Goal: Task Accomplishment & Management: Manage account settings

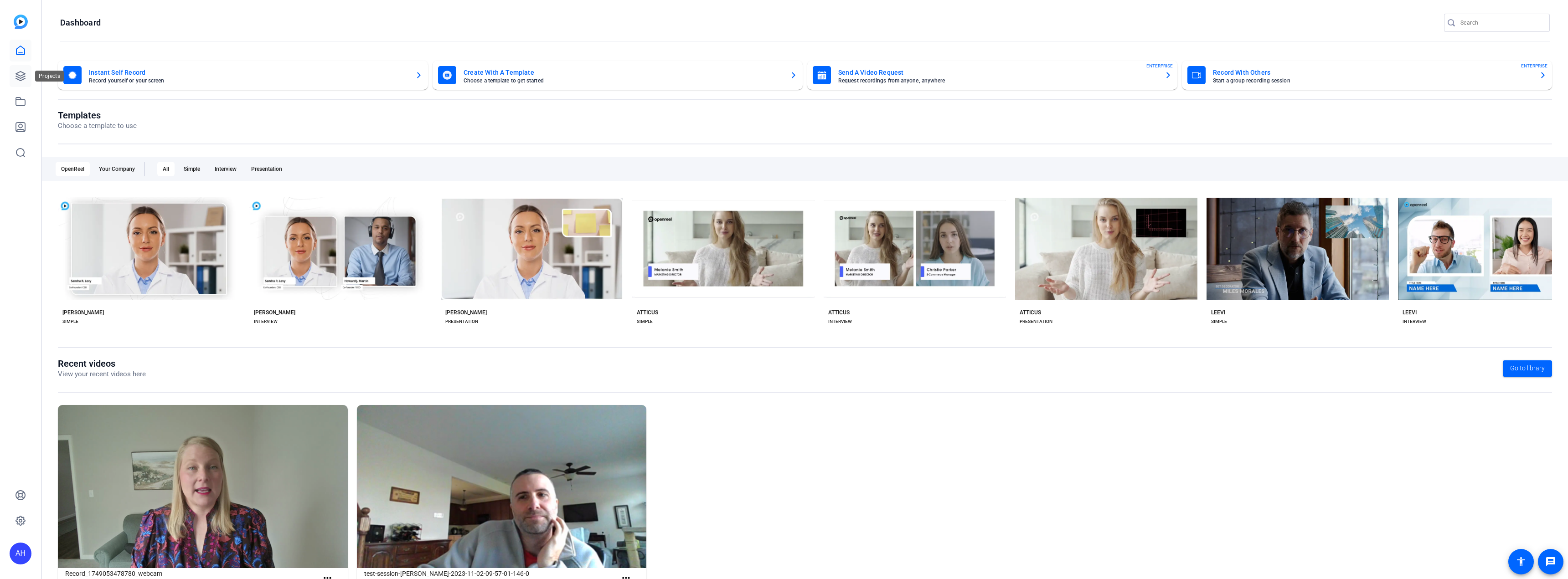
click at [23, 69] on link at bounding box center [21, 76] width 22 height 22
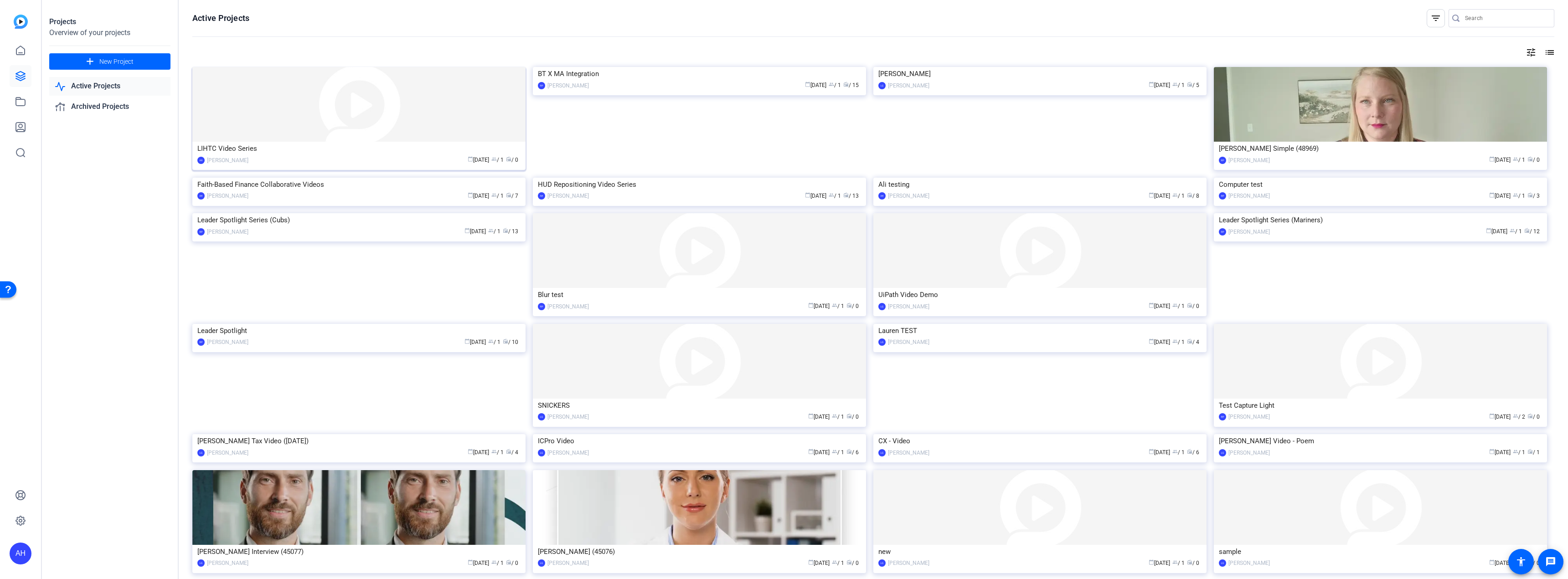
click at [218, 145] on div "LIHTC Video Series" at bounding box center [359, 148] width 323 height 13
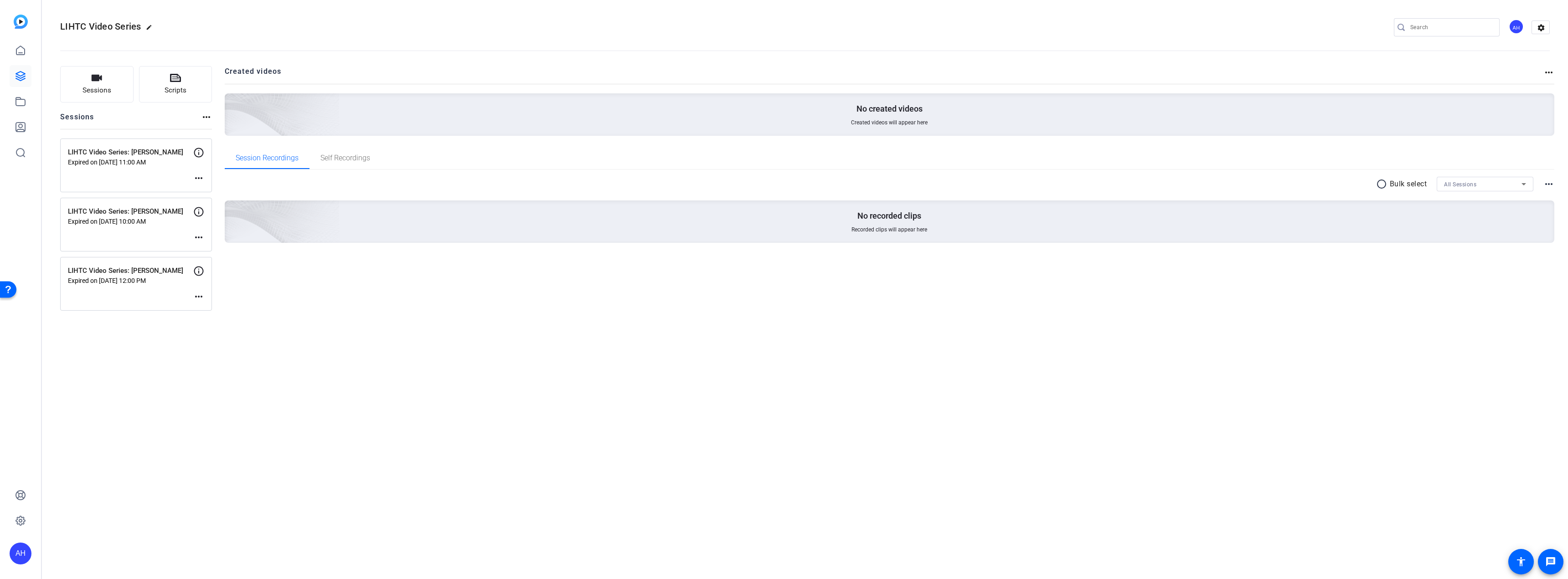
click at [198, 268] on icon at bounding box center [199, 271] width 11 height 11
click at [198, 292] on mat-icon "more_horiz" at bounding box center [199, 297] width 11 height 11
click at [204, 307] on span "Edit Session" at bounding box center [221, 310] width 41 height 11
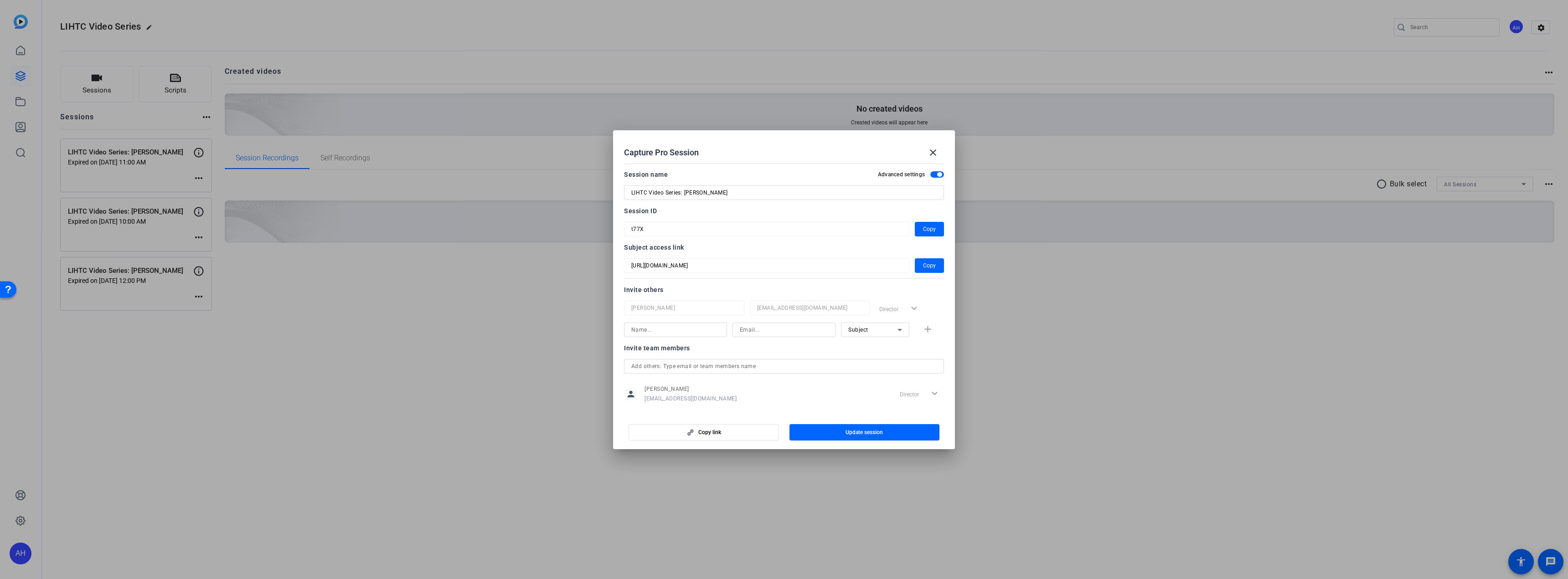
scroll to position [100, 0]
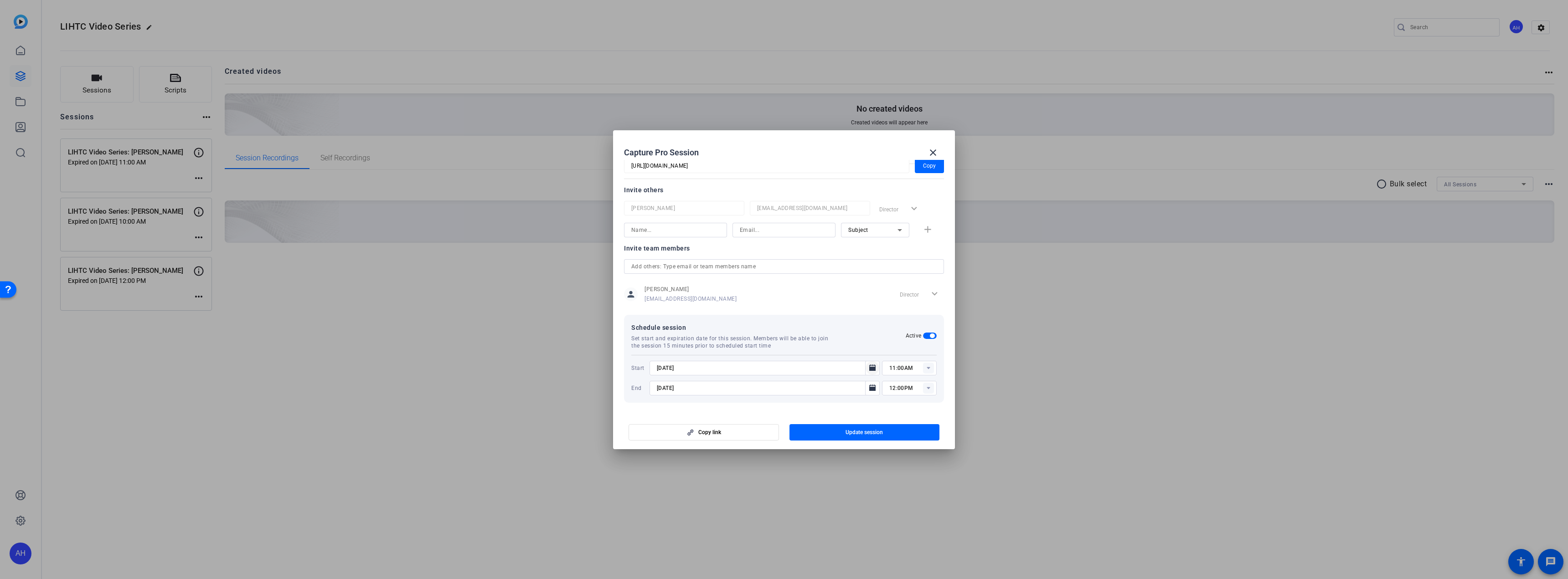
click at [867, 367] on mat-icon "Open calendar" at bounding box center [872, 368] width 11 height 11
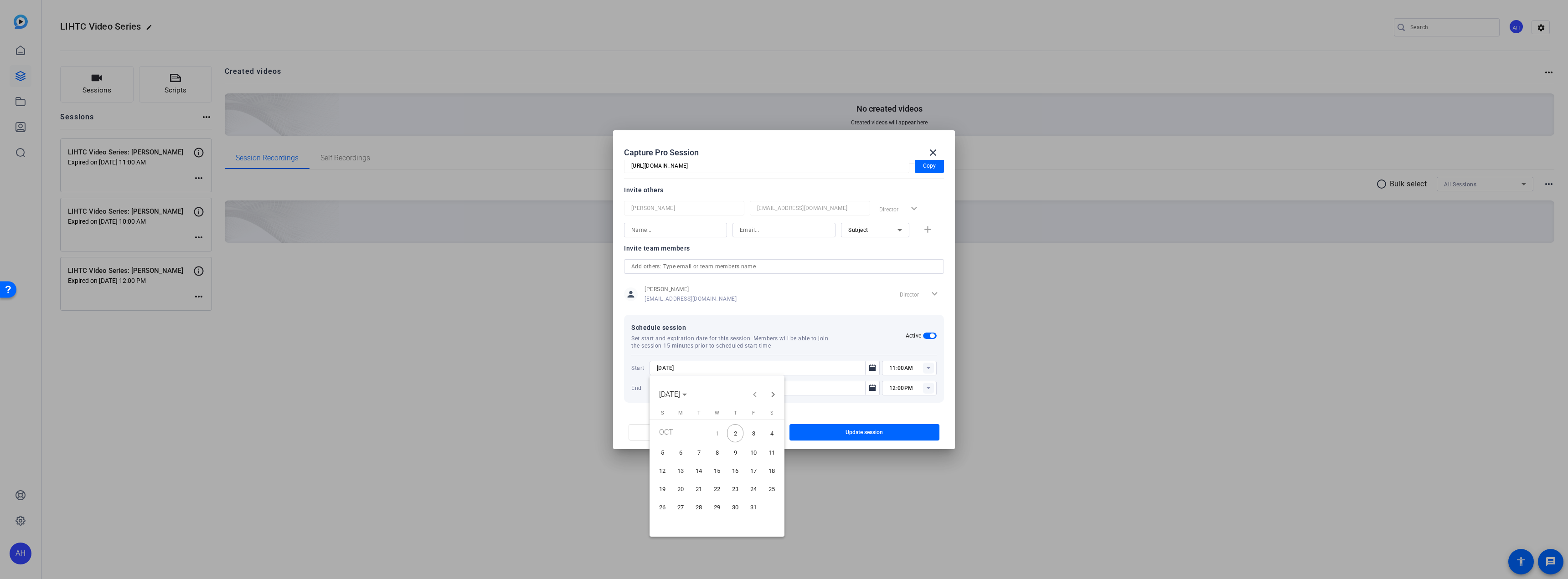
click at [718, 446] on span "8" at bounding box center [716, 452] width 16 height 16
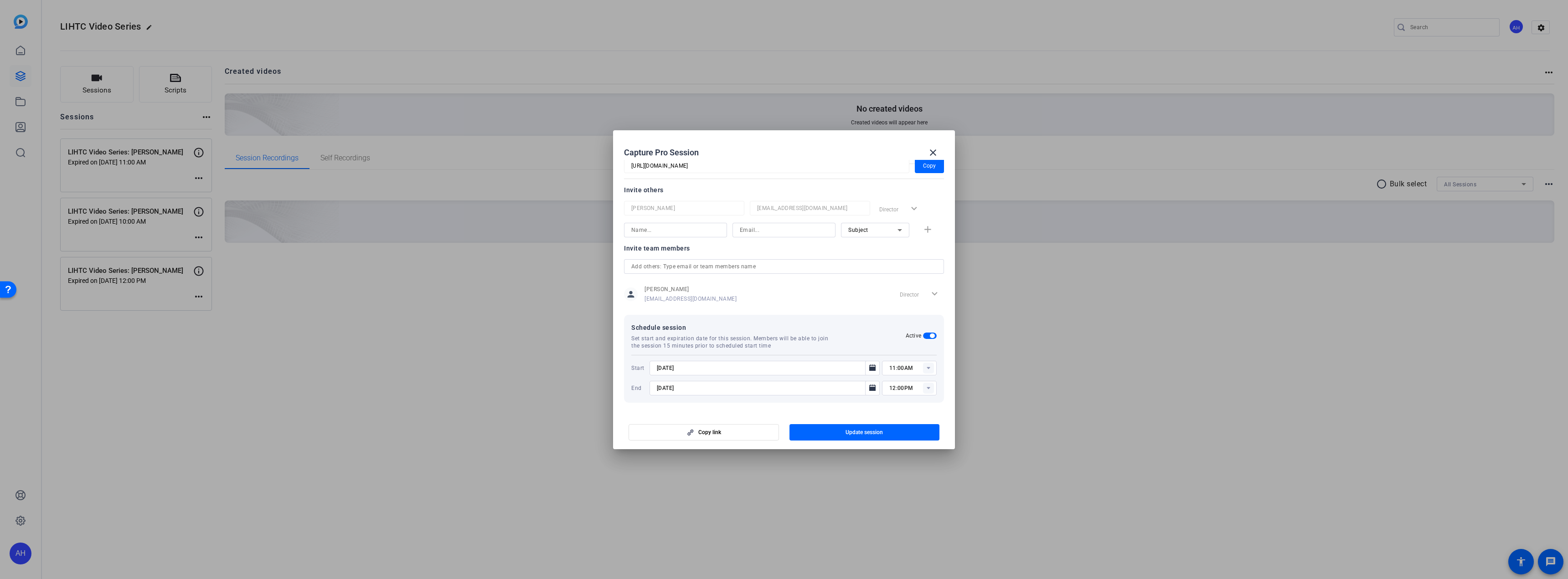
type input "[DATE]"
click at [923, 369] on rect at bounding box center [928, 368] width 11 height 11
click at [903, 460] on span "01:00PM" at bounding box center [896, 461] width 24 height 6
type input "01:00PM"
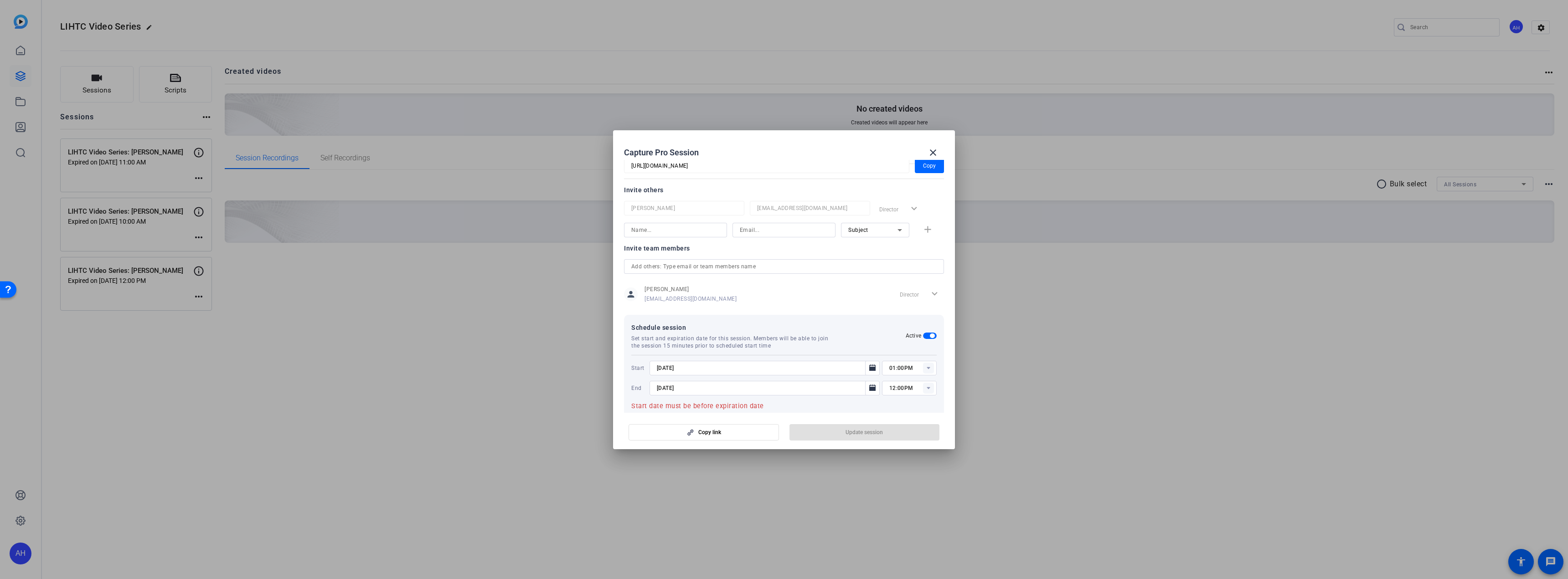
click at [925, 387] on rect at bounding box center [928, 388] width 11 height 11
click at [907, 445] on span "02:00PM" at bounding box center [896, 448] width 24 height 6
type input "02:00PM"
click at [870, 387] on icon "Open calendar" at bounding box center [872, 387] width 6 height 6
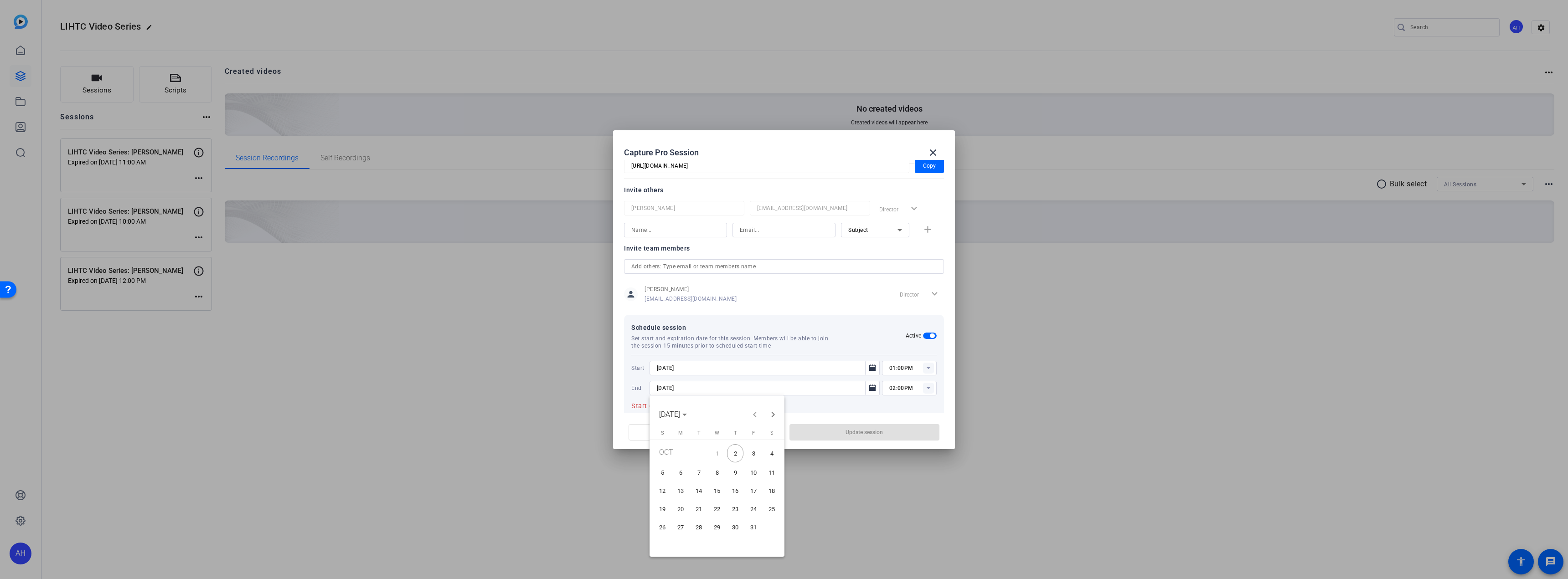
click at [714, 473] on span "8" at bounding box center [716, 473] width 16 height 16
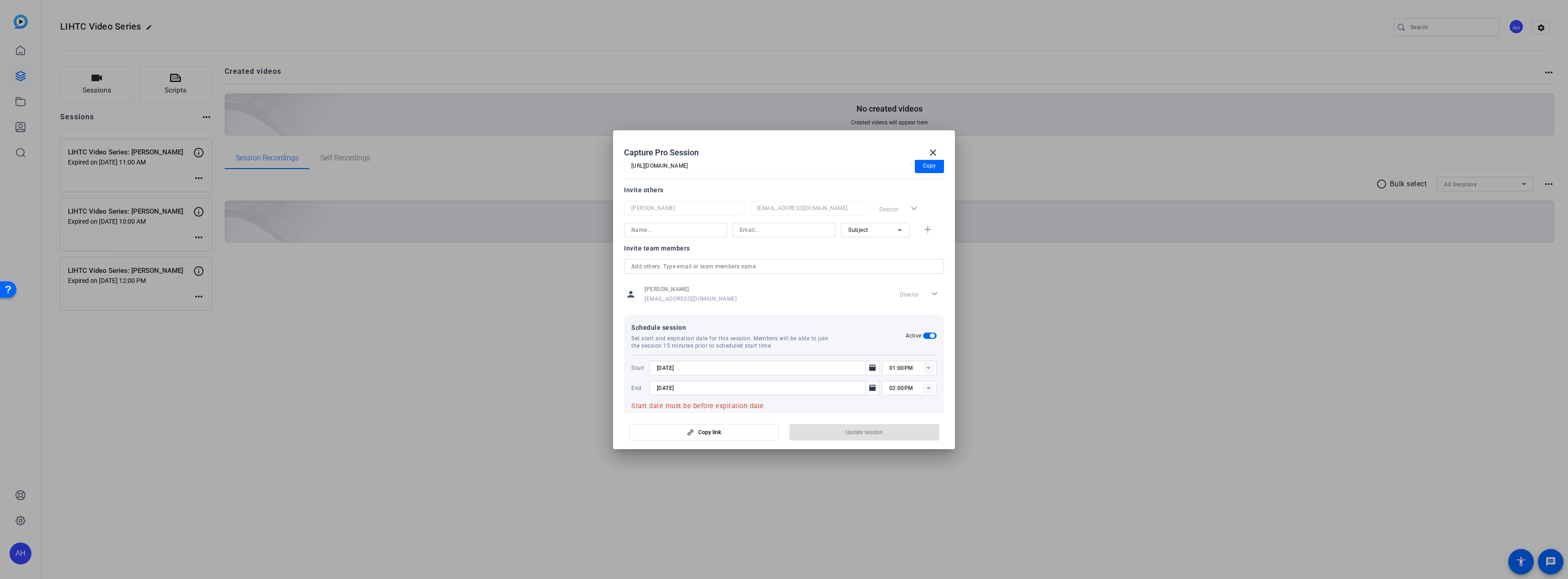
type input "[DATE]"
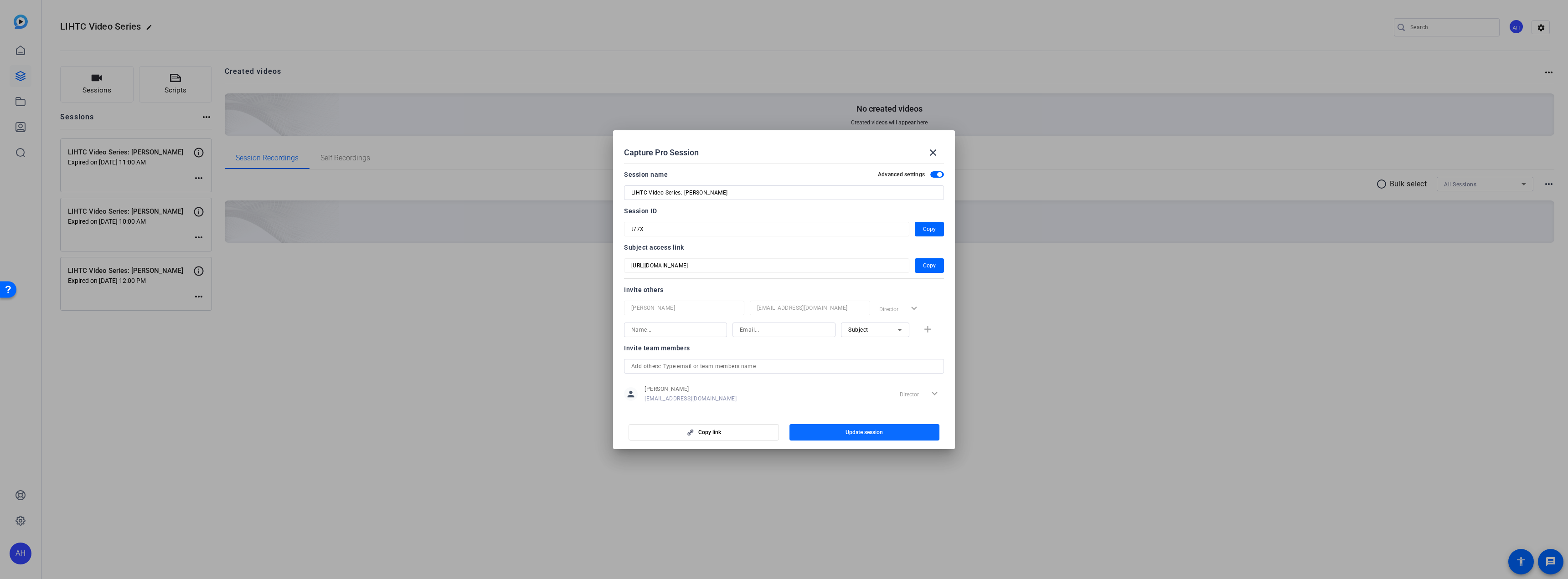
click at [848, 429] on span "Update session" at bounding box center [864, 432] width 37 height 7
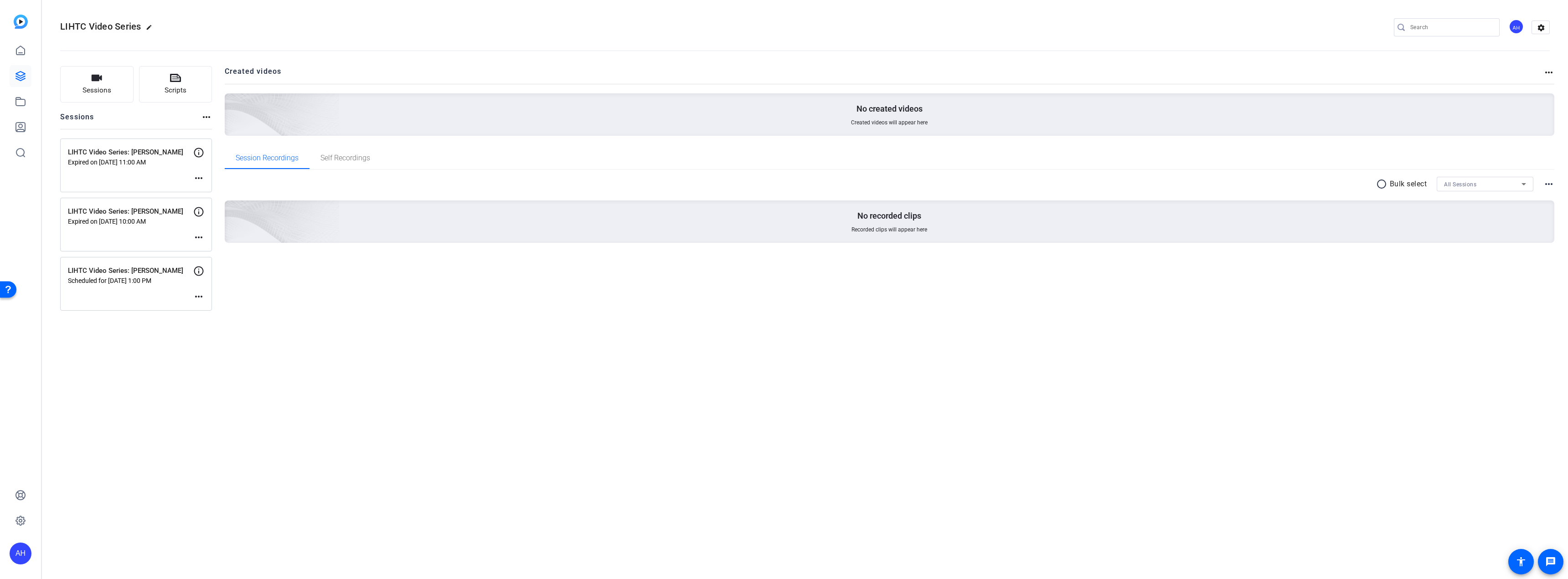
click at [198, 176] on mat-icon "more_horiz" at bounding box center [199, 178] width 11 height 11
click at [206, 193] on span "Edit Session" at bounding box center [221, 192] width 41 height 11
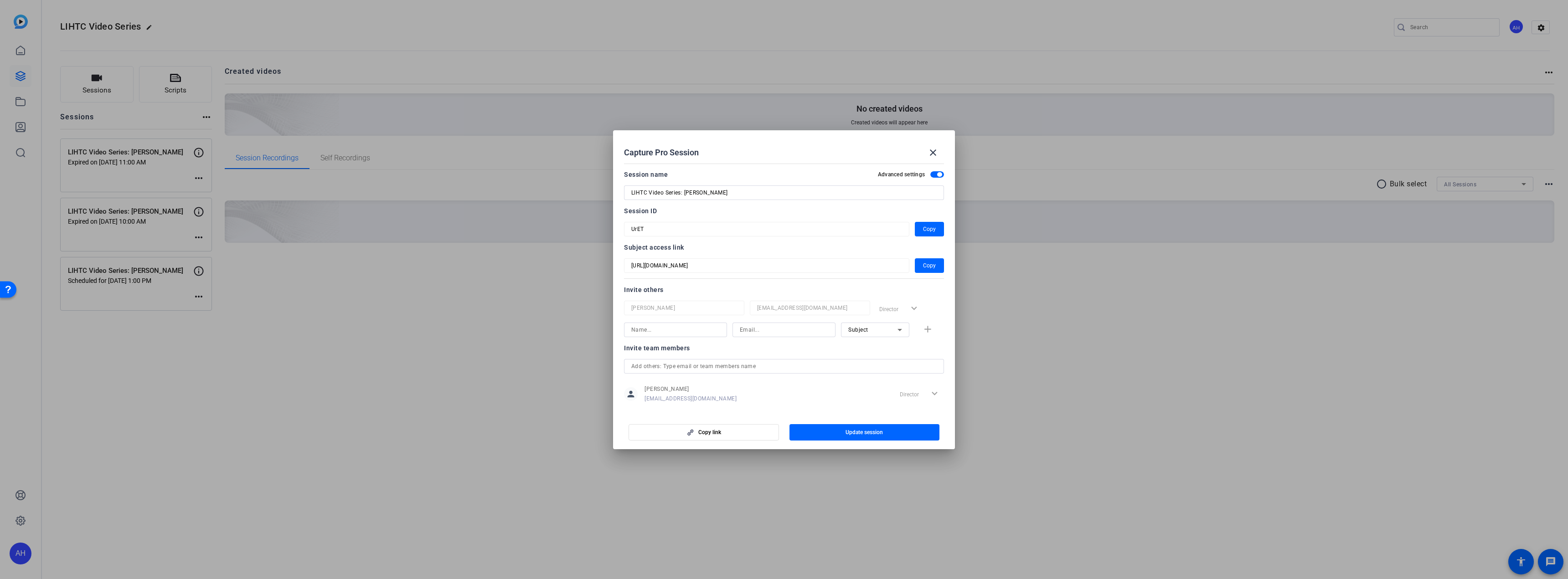
scroll to position [100, 0]
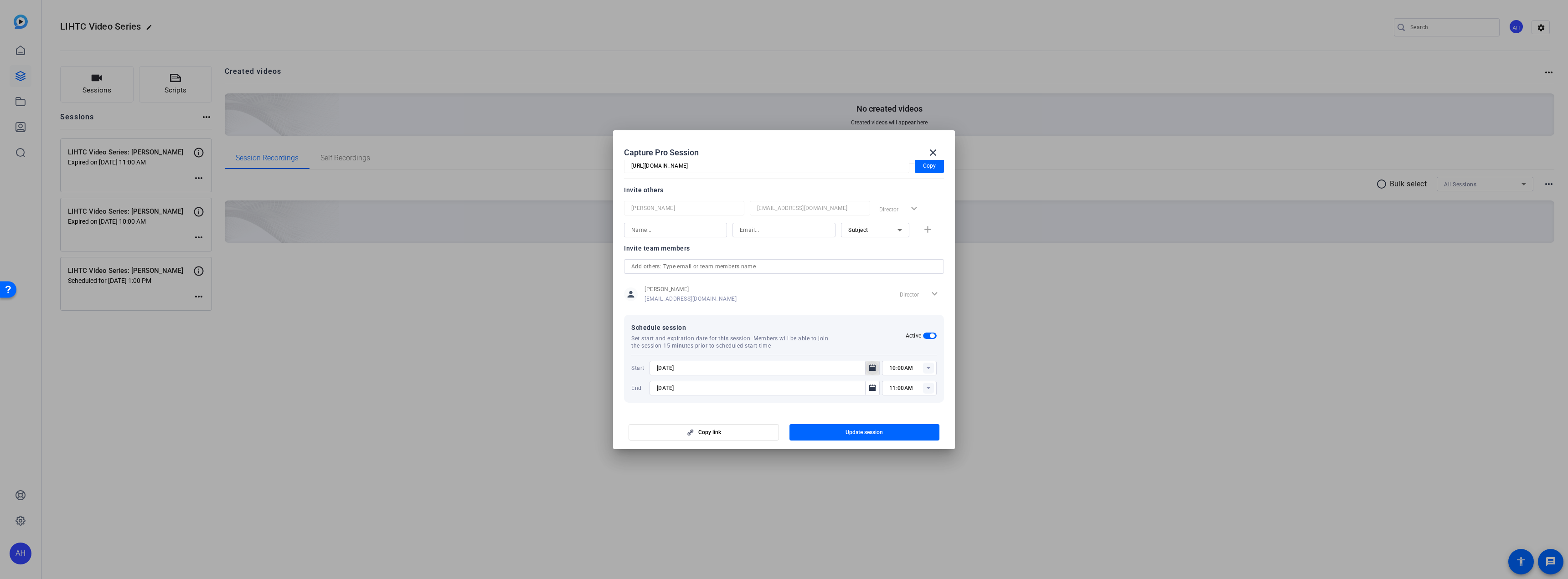
click at [867, 367] on mat-icon "Open calendar" at bounding box center [872, 368] width 11 height 11
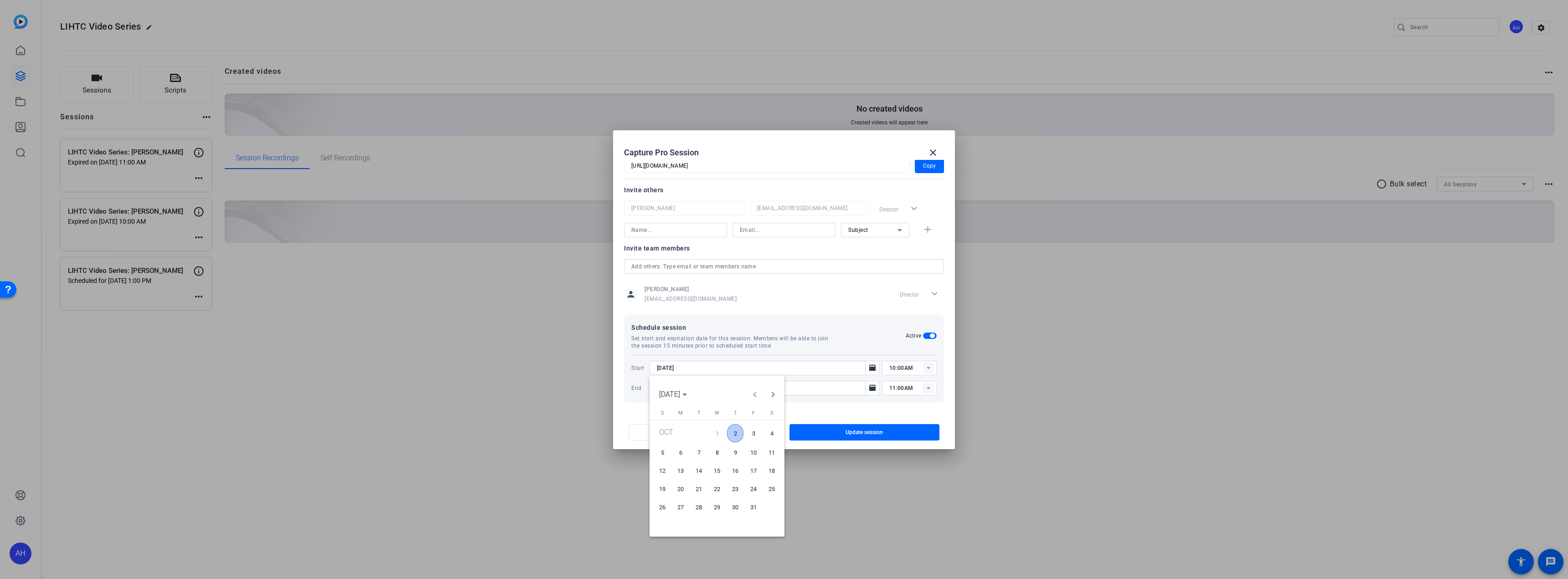
drag, startPoint x: 735, startPoint y: 453, endPoint x: 751, endPoint y: 449, distance: 16.5
click at [736, 453] on span "9" at bounding box center [735, 452] width 16 height 16
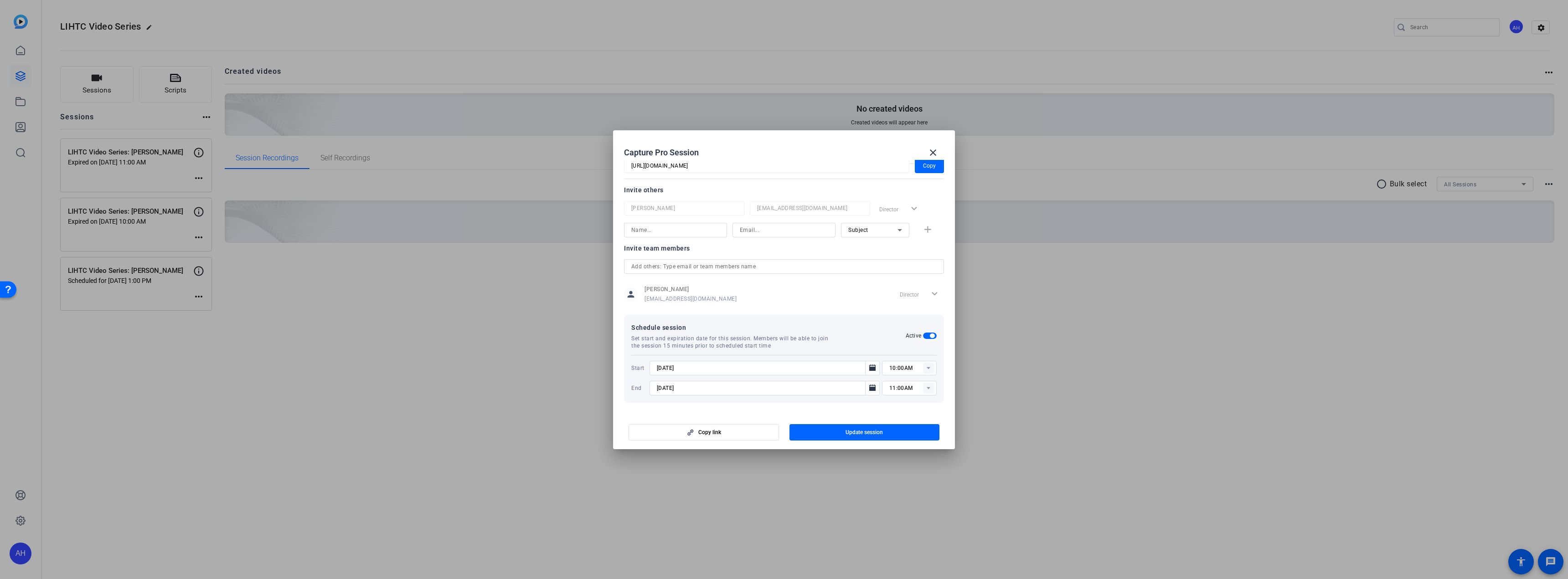
type input "[DATE]"
click at [867, 389] on mat-icon "Open calendar" at bounding box center [872, 388] width 11 height 11
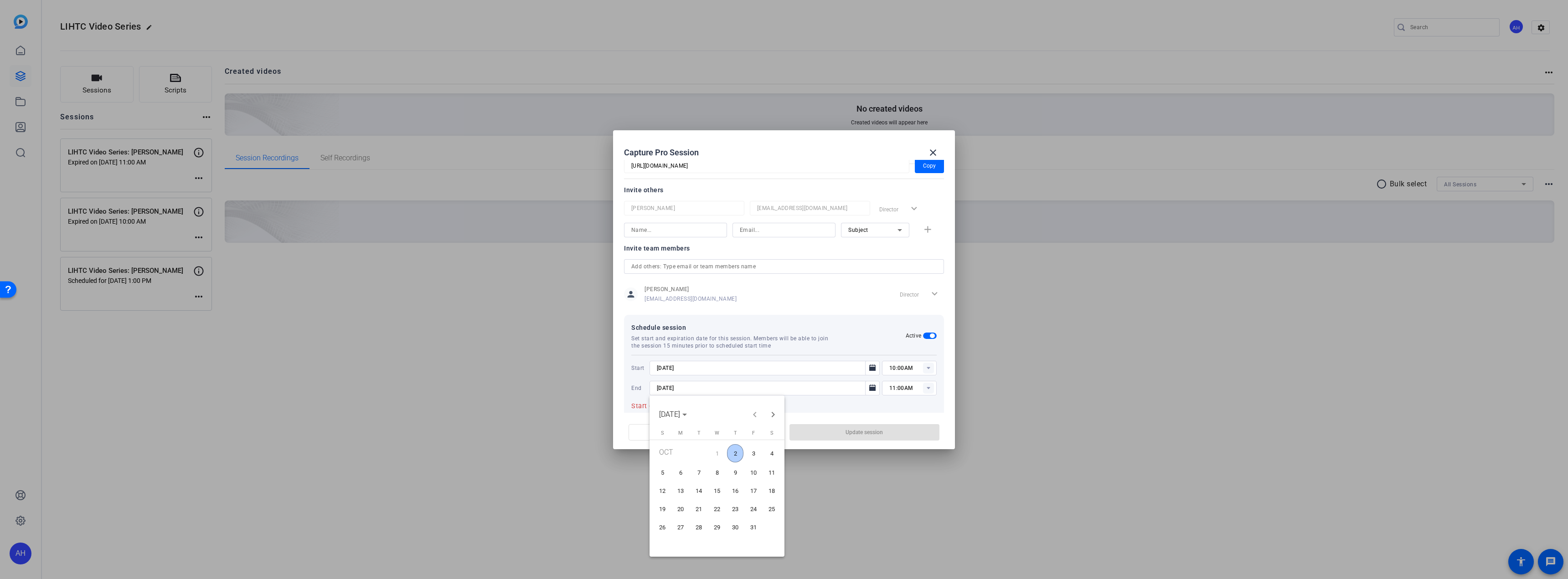
click at [737, 476] on span "9" at bounding box center [735, 473] width 16 height 16
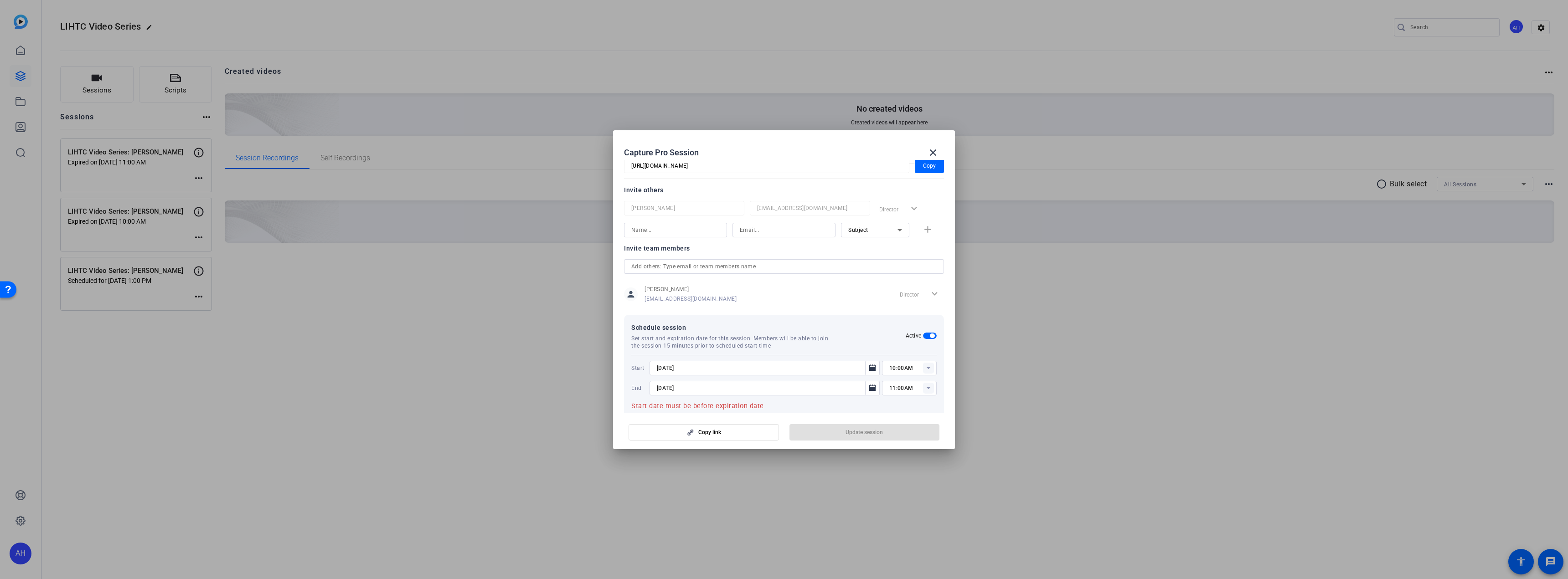
type input "[DATE]"
click at [929, 367] on input "10:00AM" at bounding box center [913, 368] width 47 height 11
click at [903, 482] on span "11:00AM" at bounding box center [896, 481] width 24 height 6
type input "11:00AM"
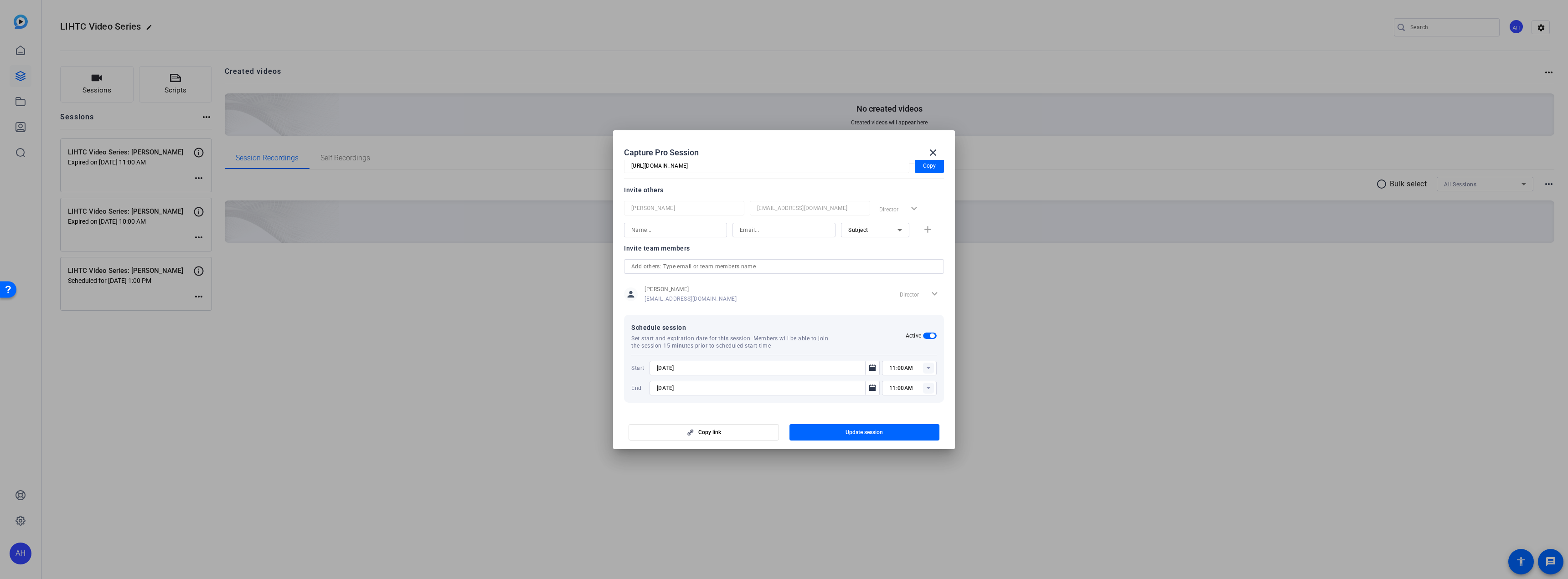
click at [923, 386] on rect at bounding box center [928, 388] width 11 height 11
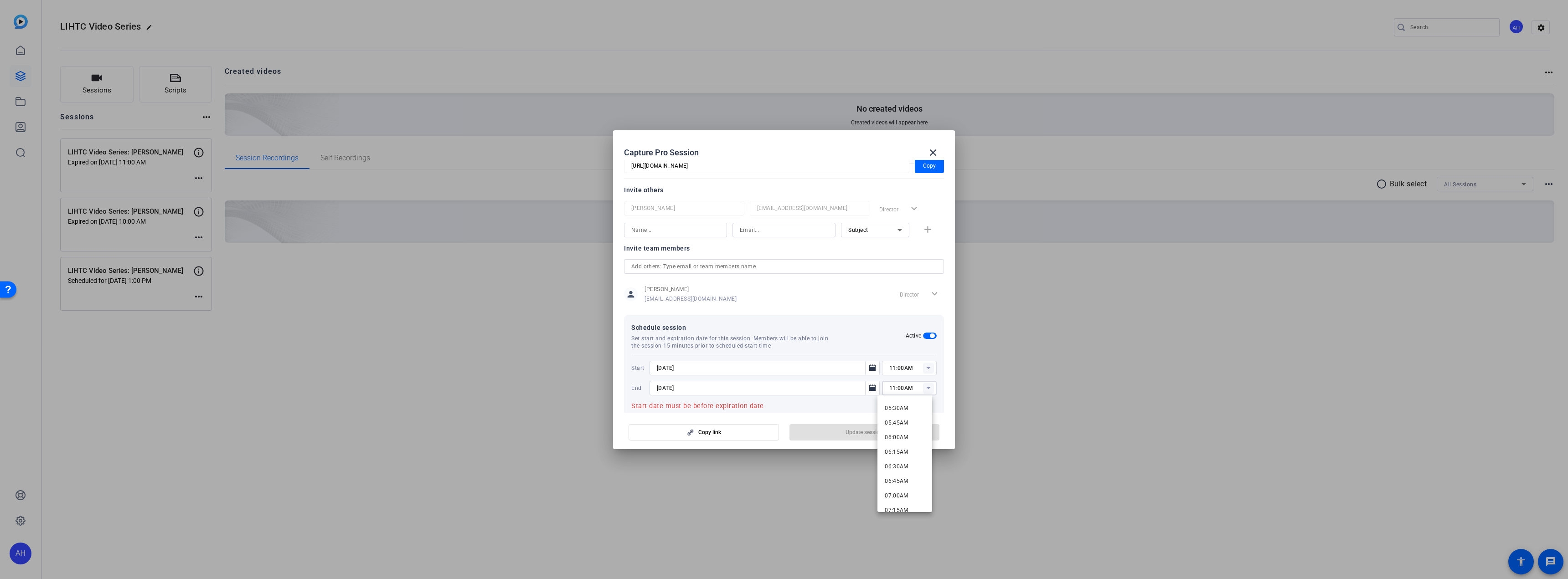
scroll to position [637, 0]
click at [906, 465] on span "12:00PM" at bounding box center [896, 468] width 24 height 6
type input "12:00PM"
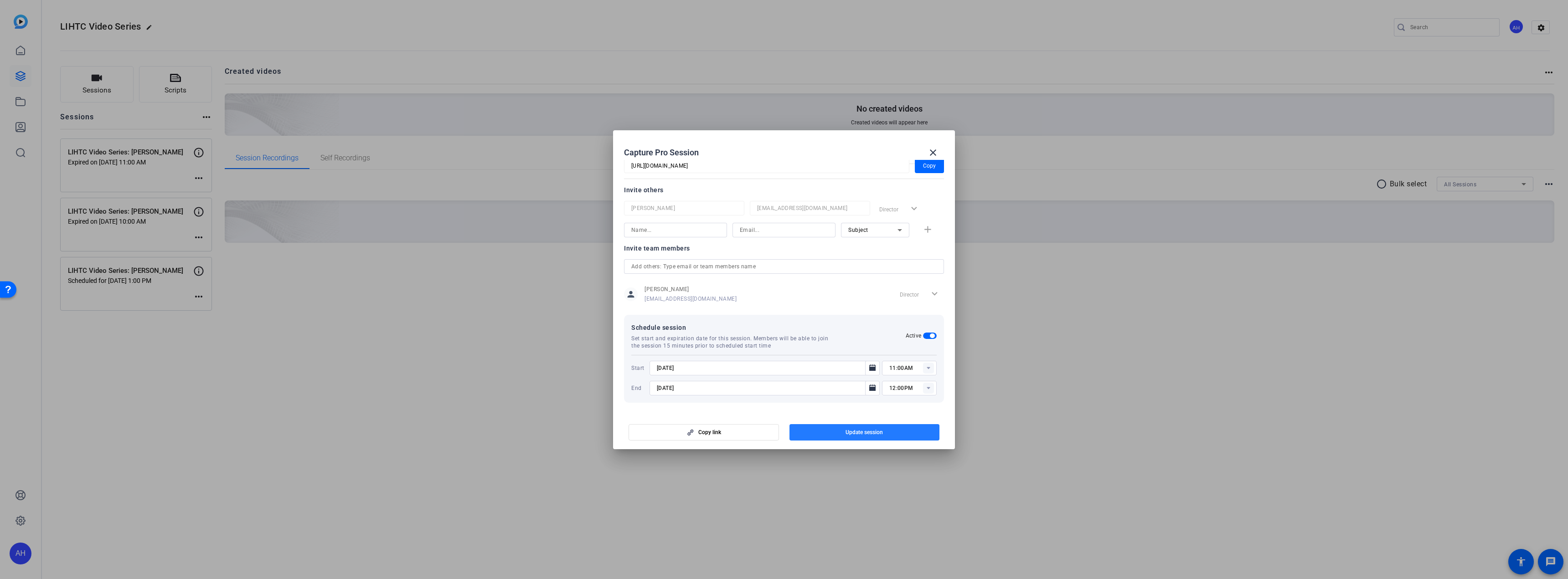
click at [883, 431] on span "Update session" at bounding box center [864, 432] width 37 height 7
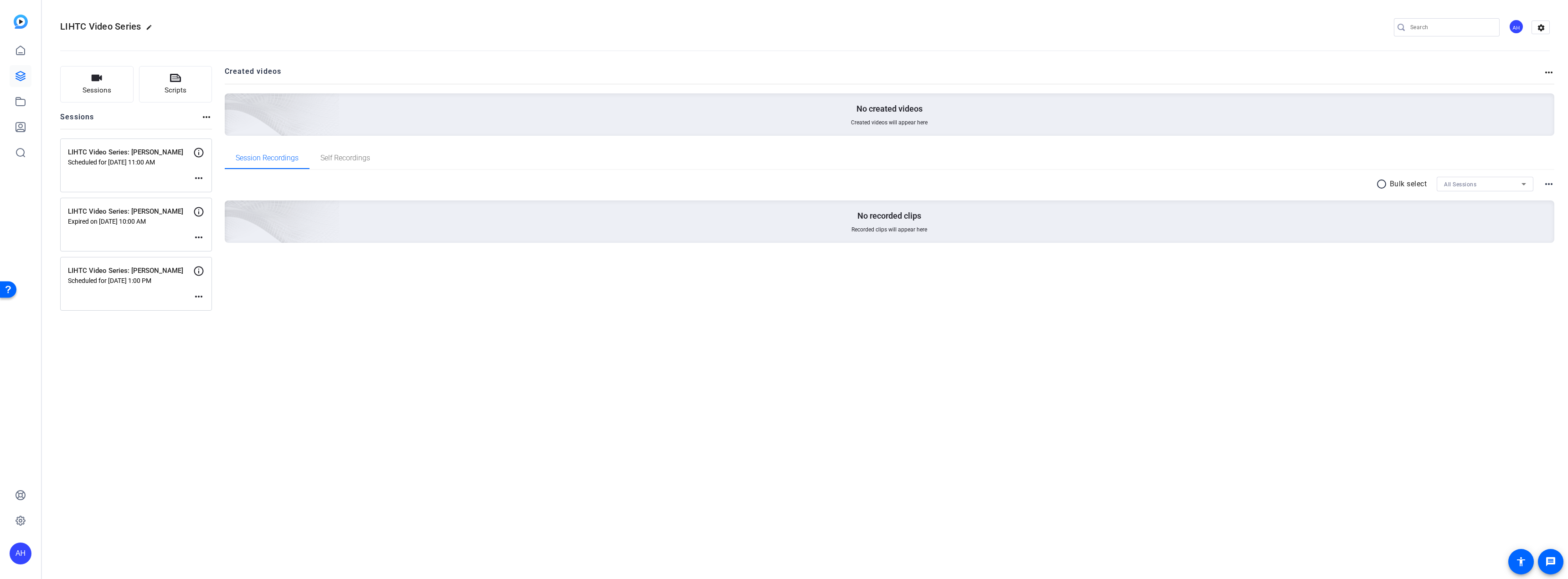
click at [197, 237] on mat-icon "more_horiz" at bounding box center [199, 237] width 11 height 11
click at [207, 251] on span "Edit Session" at bounding box center [221, 251] width 41 height 11
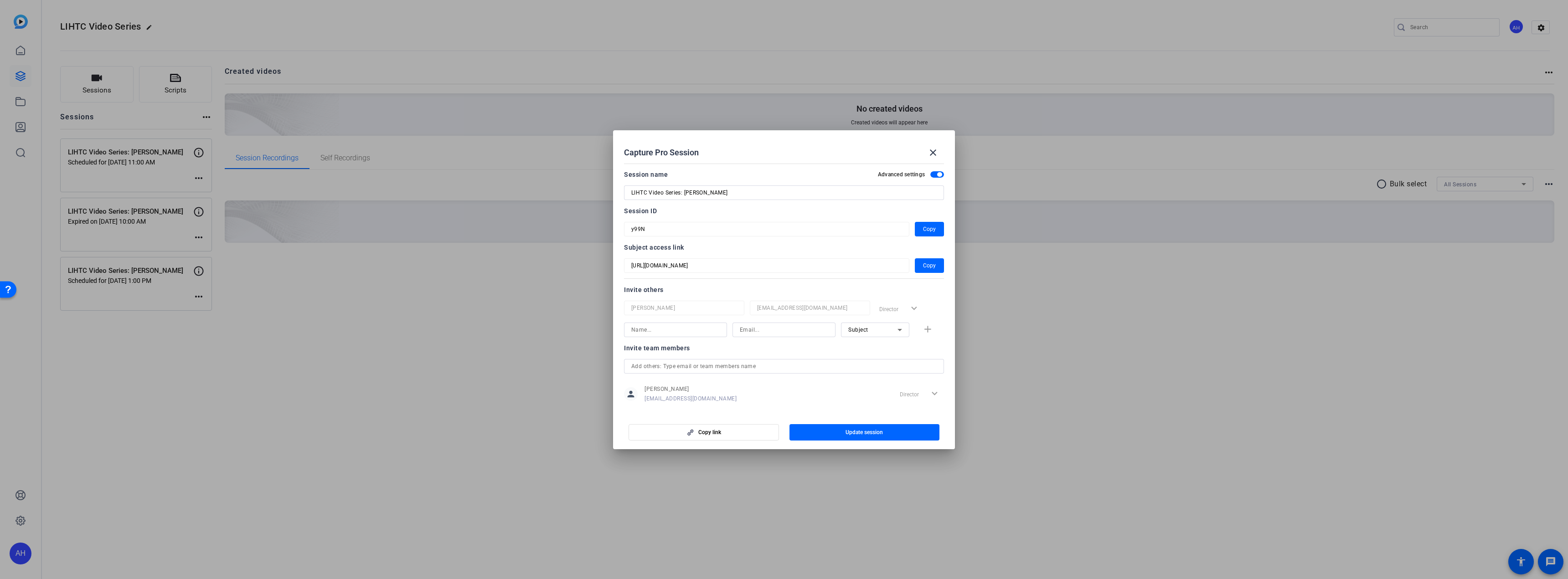
scroll to position [100, 0]
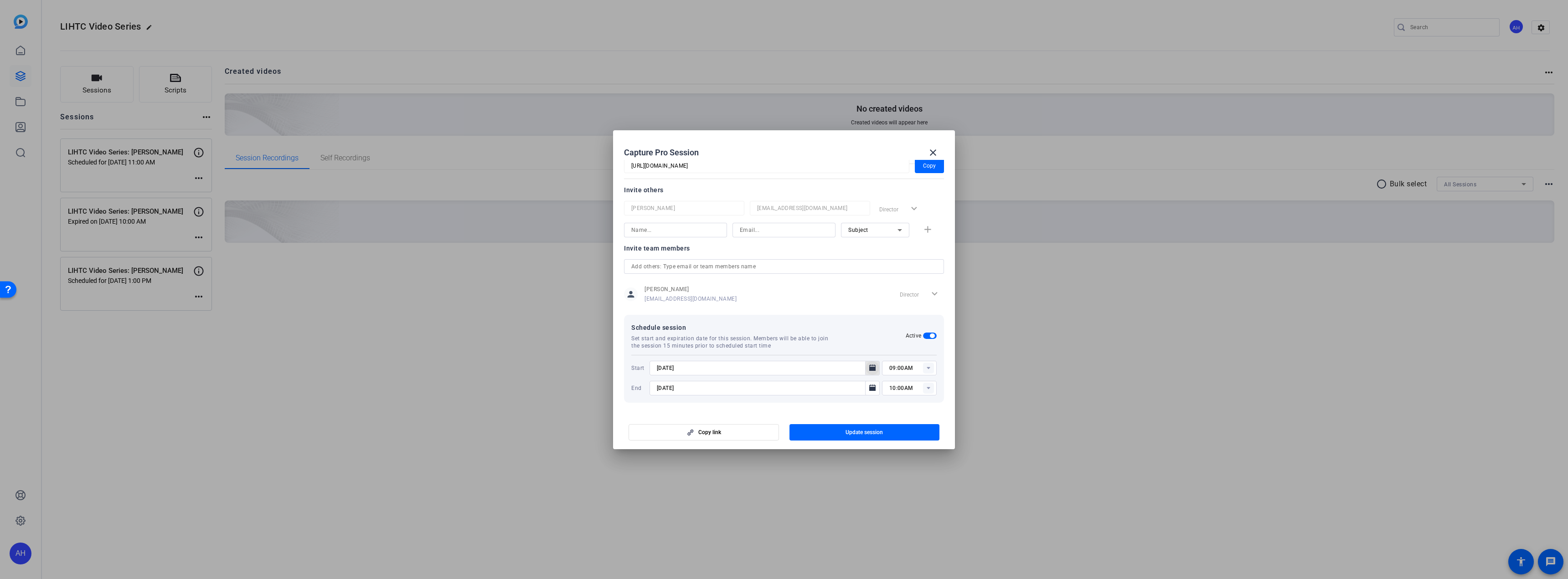
click at [869, 369] on icon "Open calendar" at bounding box center [872, 367] width 6 height 6
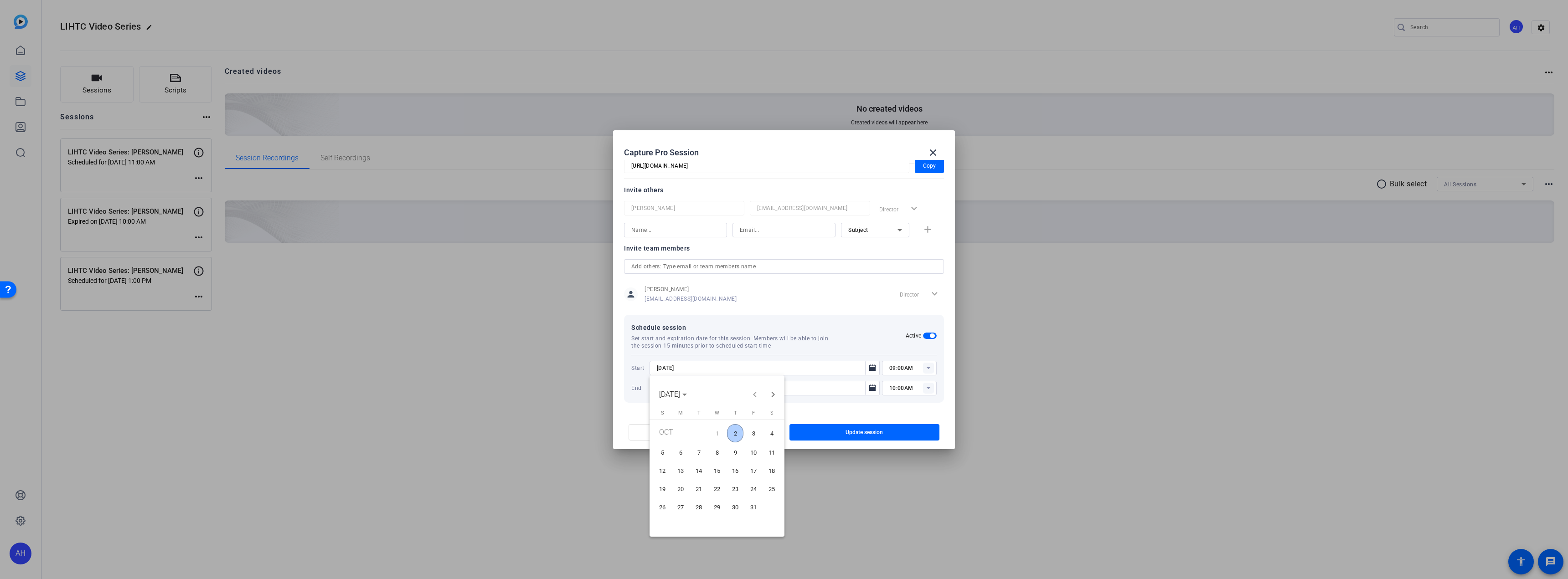
click at [754, 451] on span "10" at bounding box center [753, 452] width 16 height 16
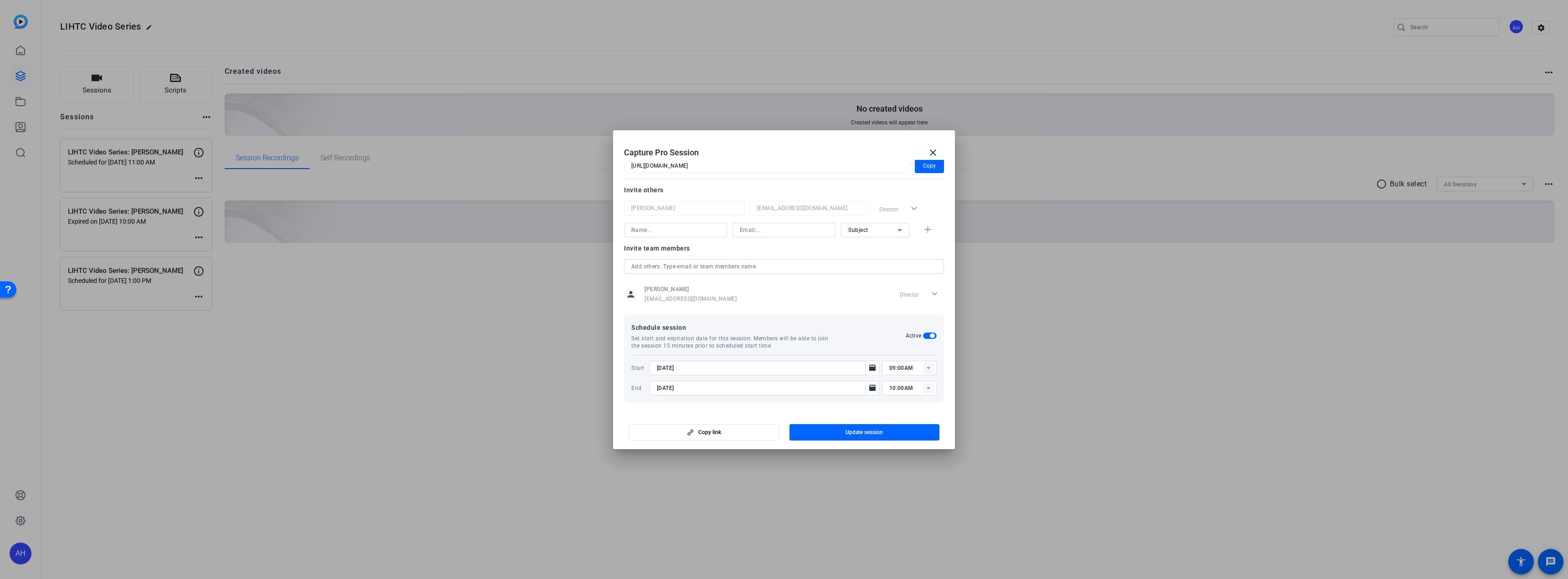
type input "[DATE]"
click at [869, 388] on icon "Open calendar" at bounding box center [872, 387] width 6 height 6
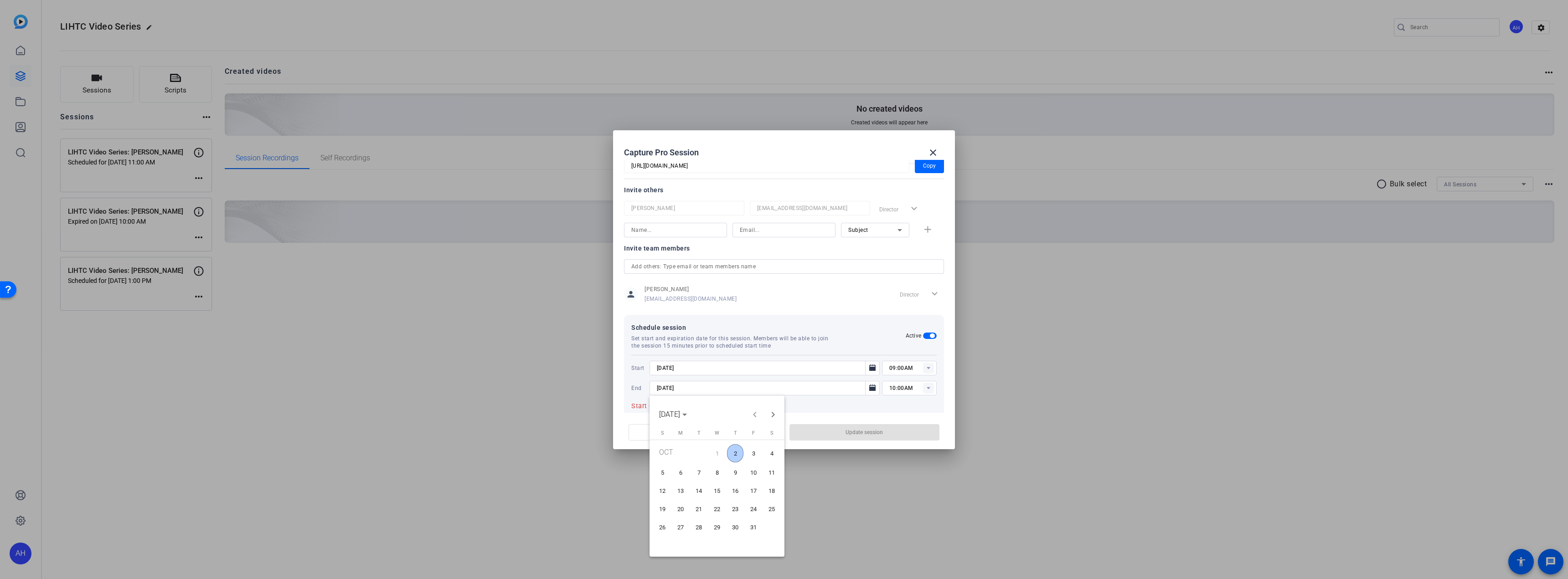
drag, startPoint x: 755, startPoint y: 470, endPoint x: 870, endPoint y: 414, distance: 127.9
click at [756, 470] on span "10" at bounding box center [753, 473] width 16 height 16
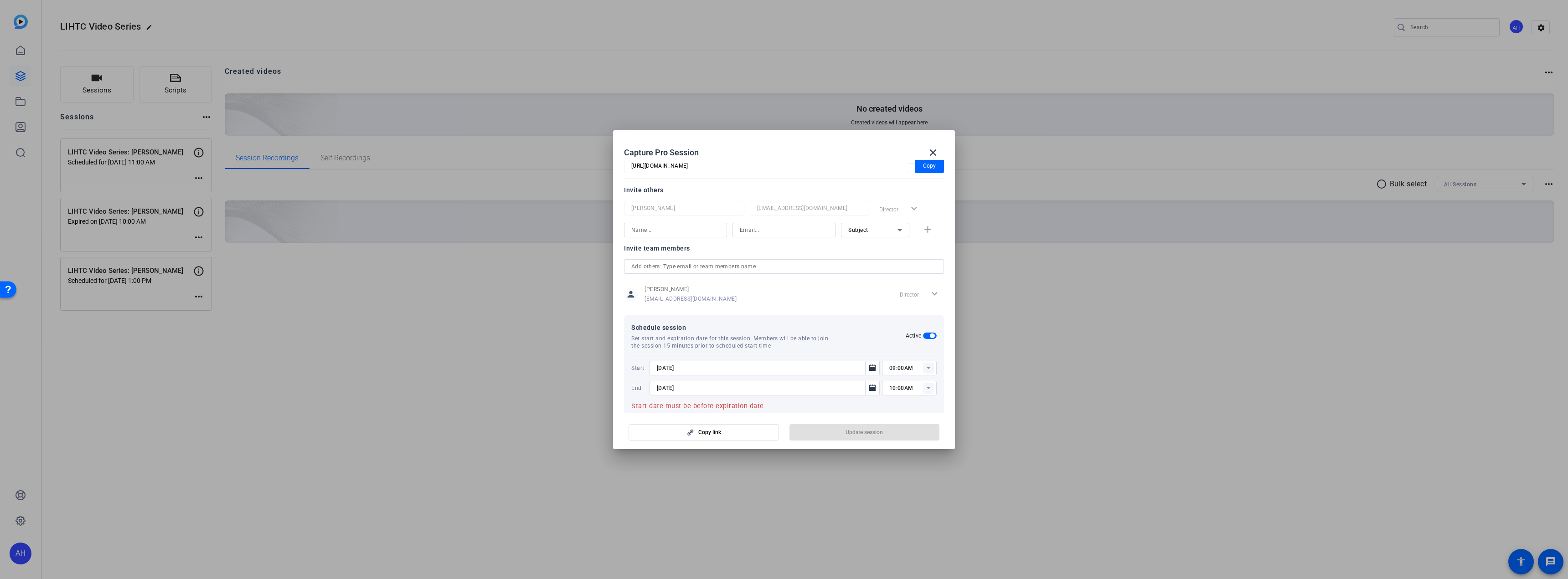
type input "[DATE]"
click at [923, 367] on rect at bounding box center [928, 368] width 11 height 11
click at [908, 407] on span "09:00AM" at bounding box center [896, 410] width 24 height 6
click at [883, 431] on span "Update session" at bounding box center [864, 432] width 37 height 7
